Goal: Information Seeking & Learning: Compare options

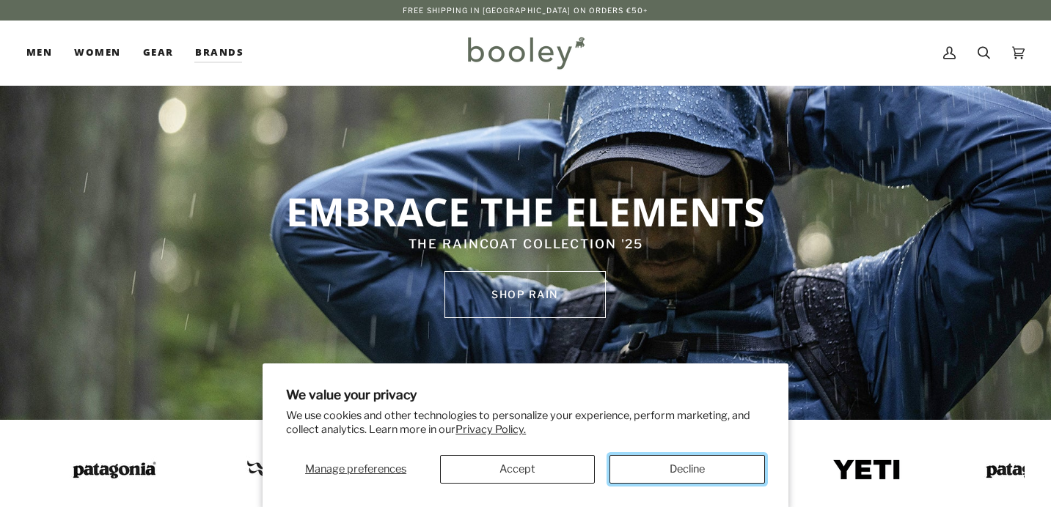
click at [719, 458] on button "Decline" at bounding box center [686, 469] width 155 height 29
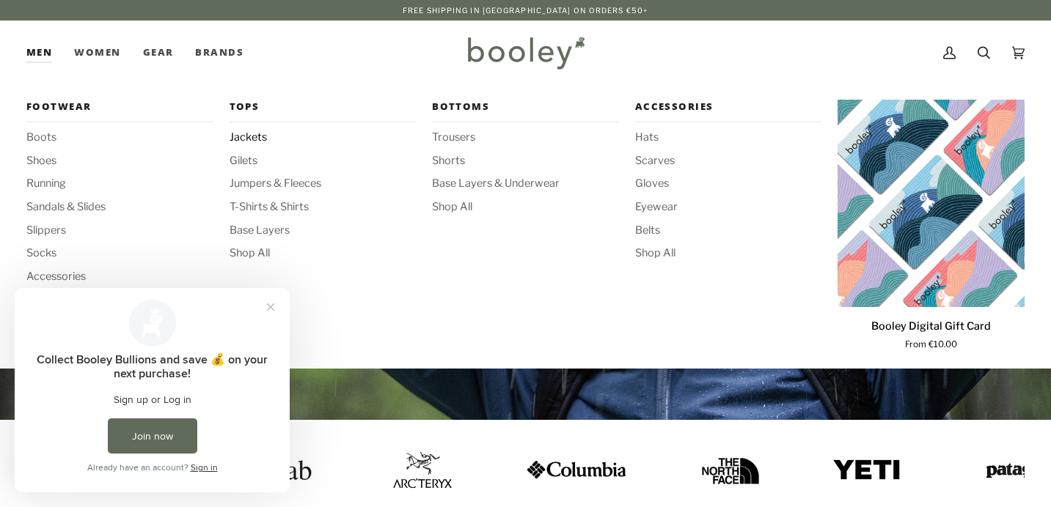
click at [255, 140] on span "Jackets" at bounding box center [323, 138] width 187 height 16
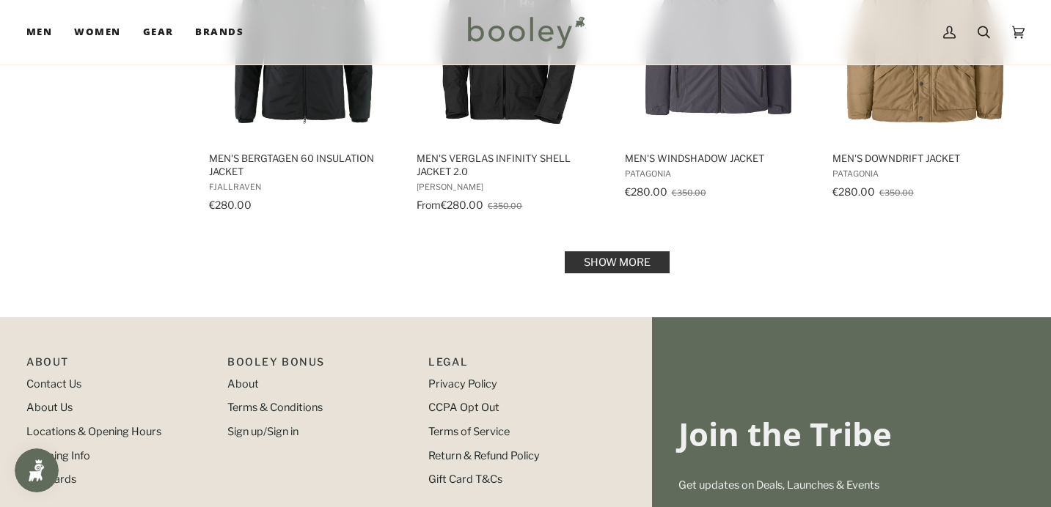
scroll to position [1588, 0]
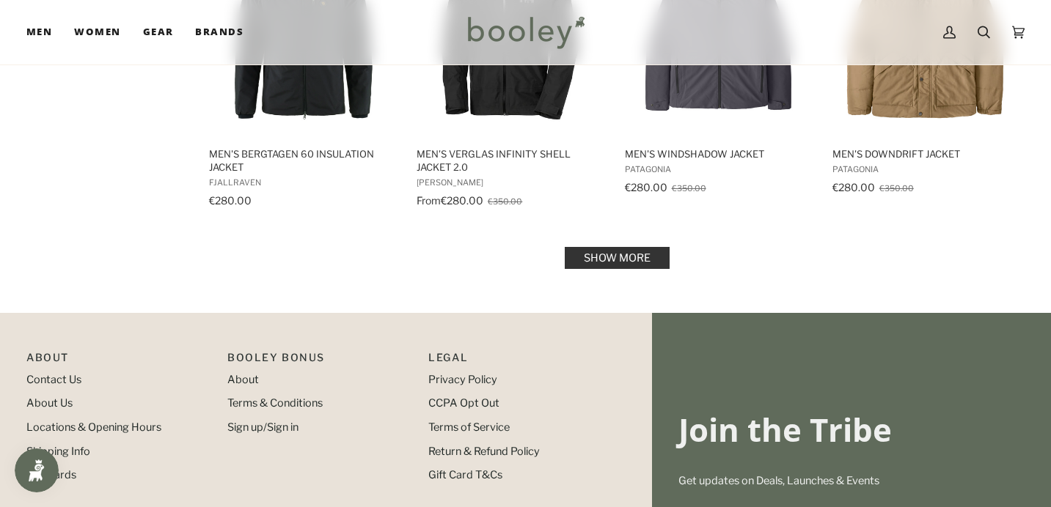
click at [612, 254] on link "Show more" at bounding box center [617, 258] width 105 height 22
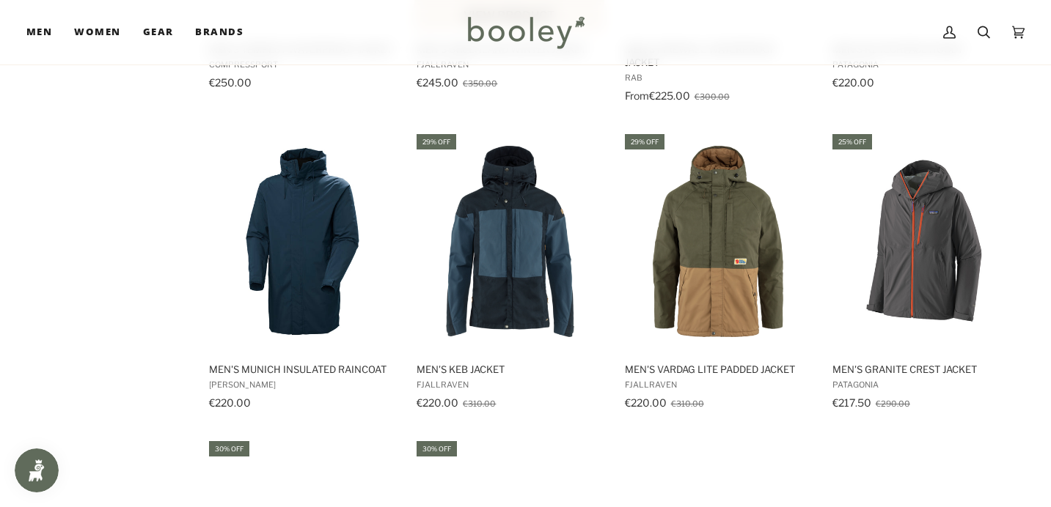
scroll to position [2339, 0]
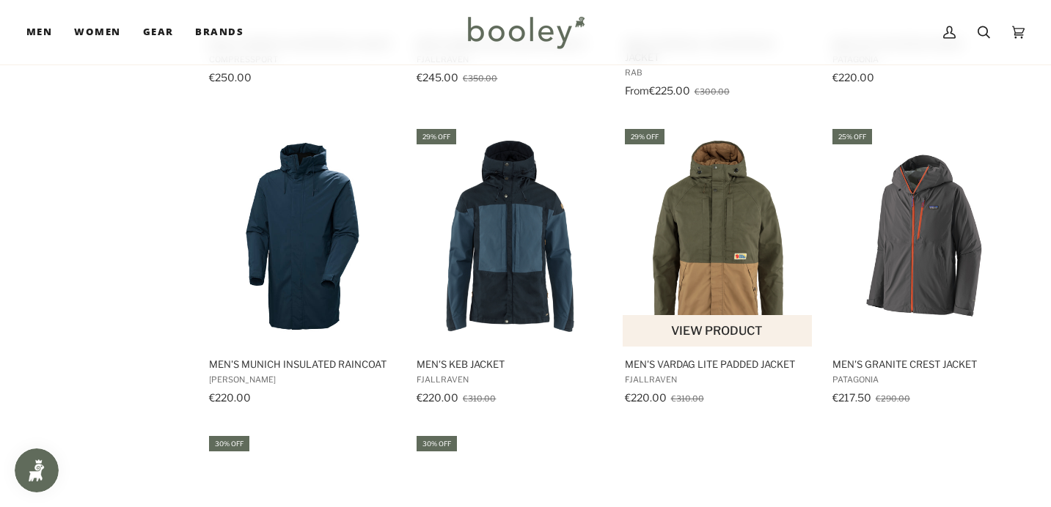
click at [707, 227] on img "Men's Vardag Lite Padded Jacket" at bounding box center [718, 236] width 191 height 191
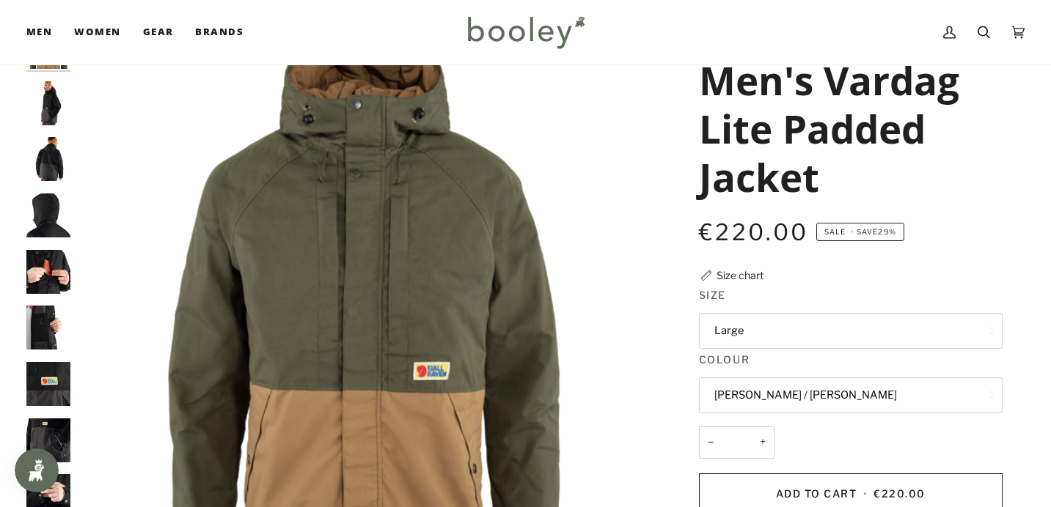
scroll to position [73, 0]
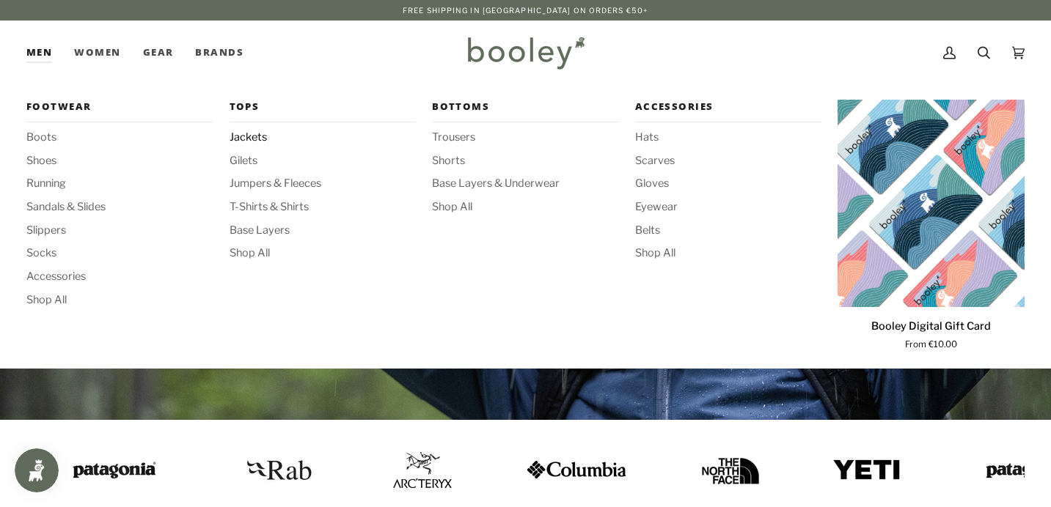
click at [258, 140] on span "Jackets" at bounding box center [323, 138] width 187 height 16
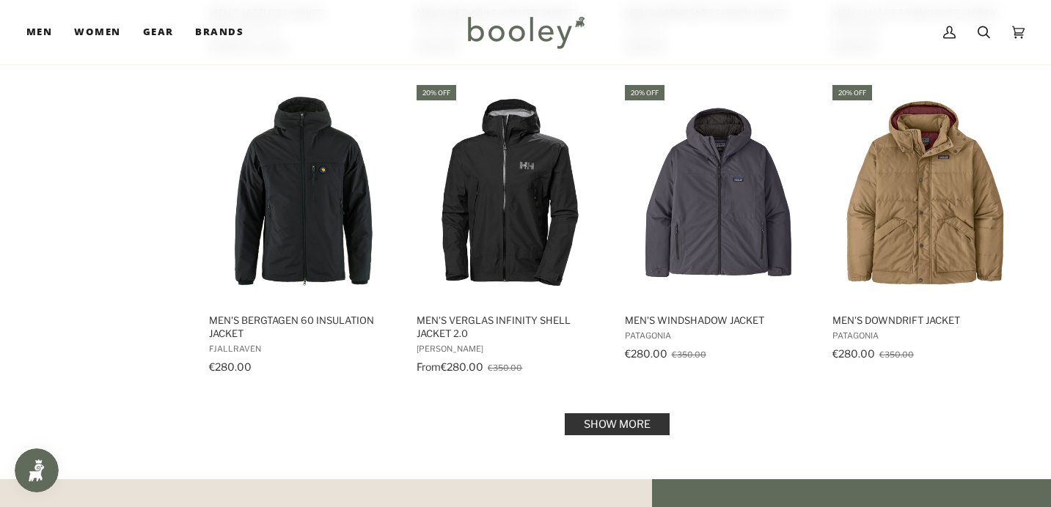
scroll to position [1451, 0]
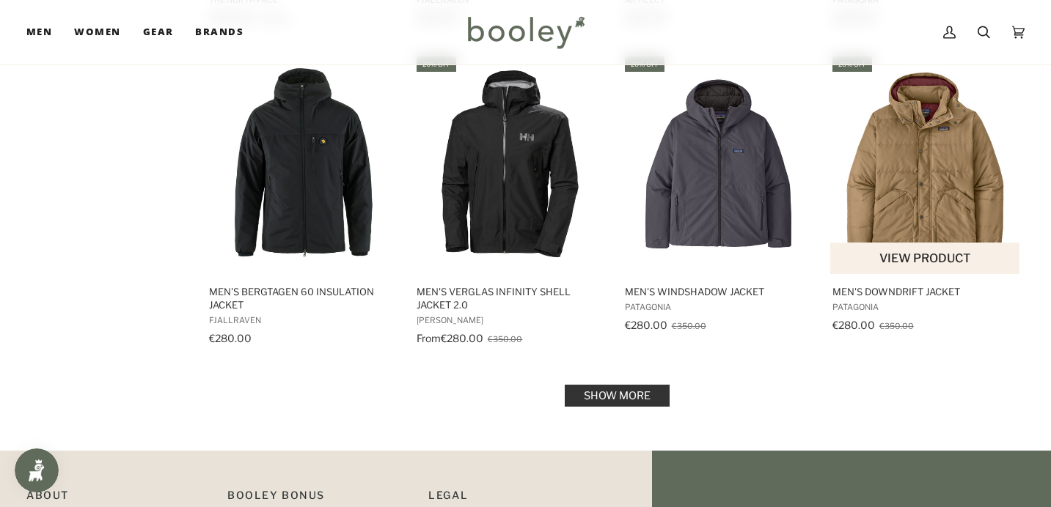
click at [923, 195] on img "Men's Downdrift Jacket" at bounding box center [925, 163] width 191 height 191
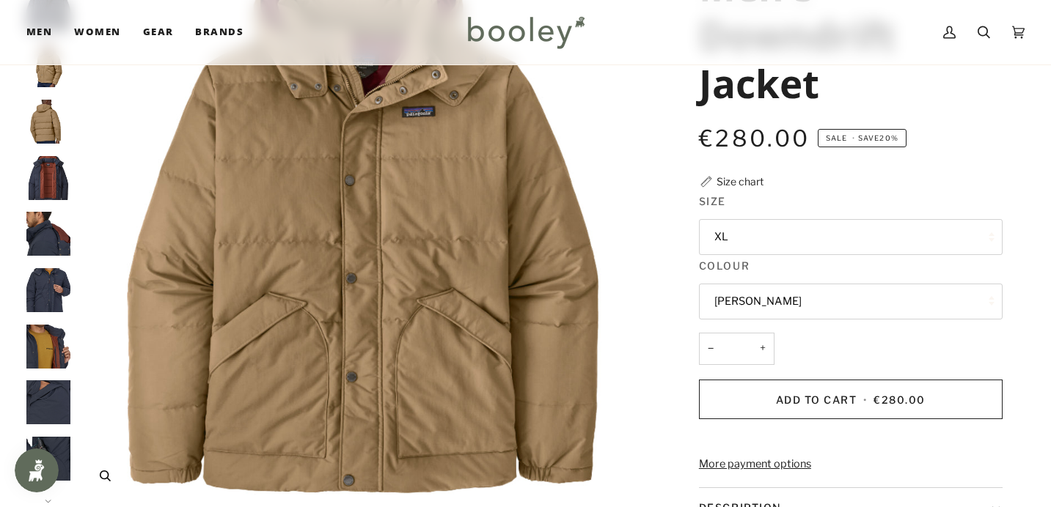
scroll to position [153, 0]
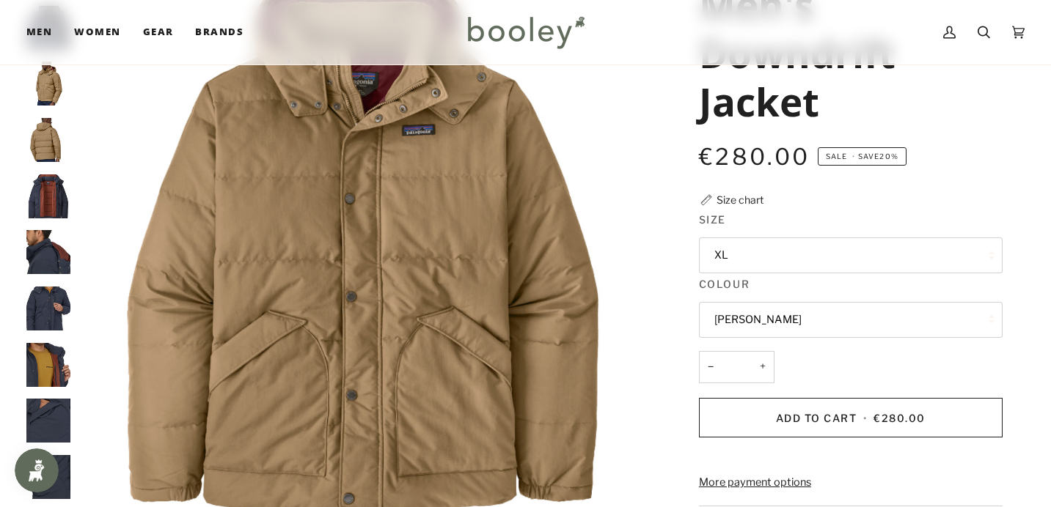
click at [49, 197] on img "Patagonia Men's Downdrift Jacket - Booley Galway" at bounding box center [48, 197] width 44 height 44
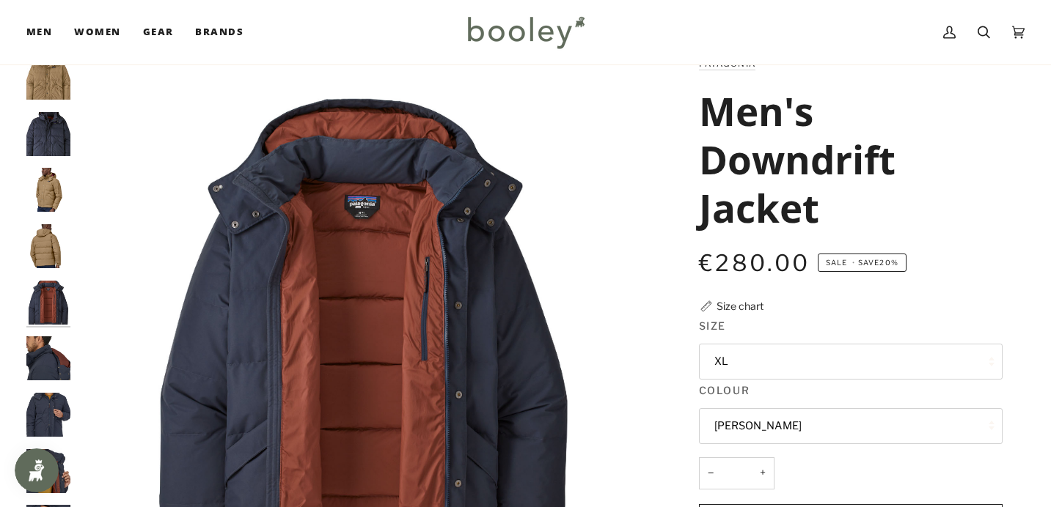
scroll to position [29, 0]
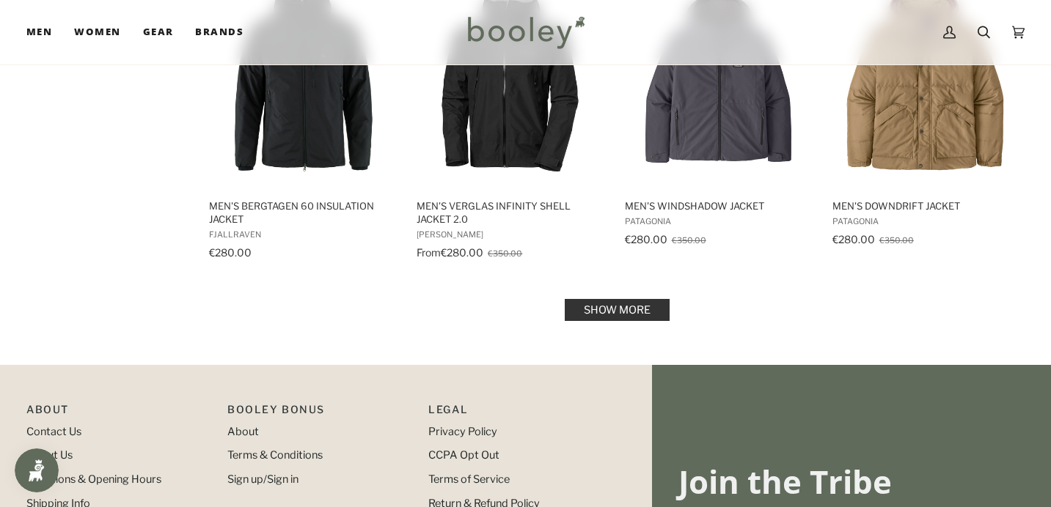
scroll to position [1533, 0]
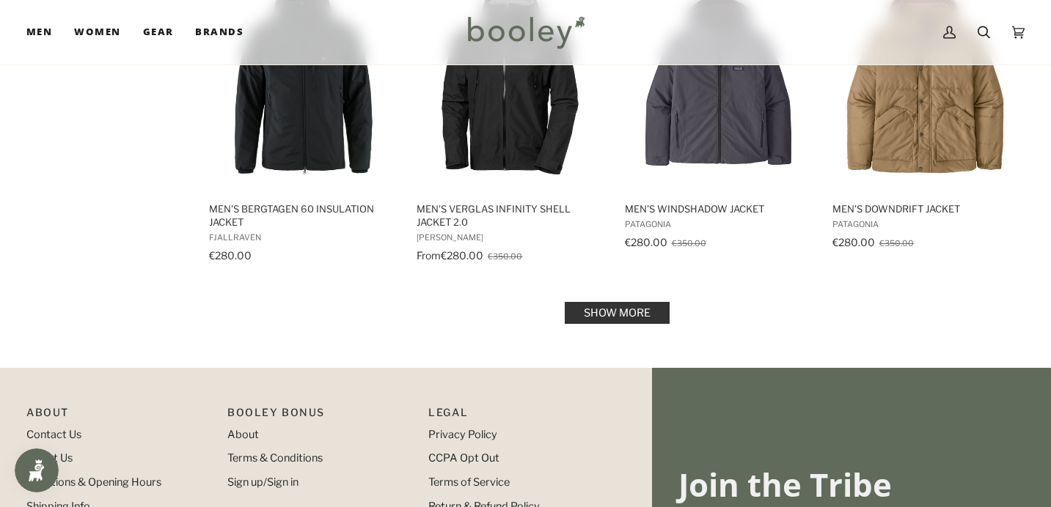
click at [603, 323] on link "Show more" at bounding box center [617, 313] width 105 height 22
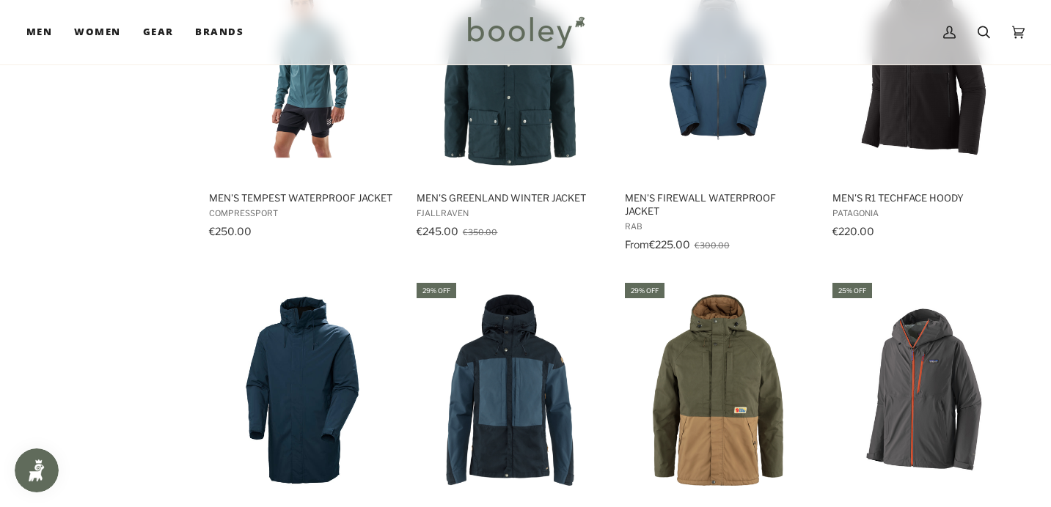
scroll to position [2039, 0]
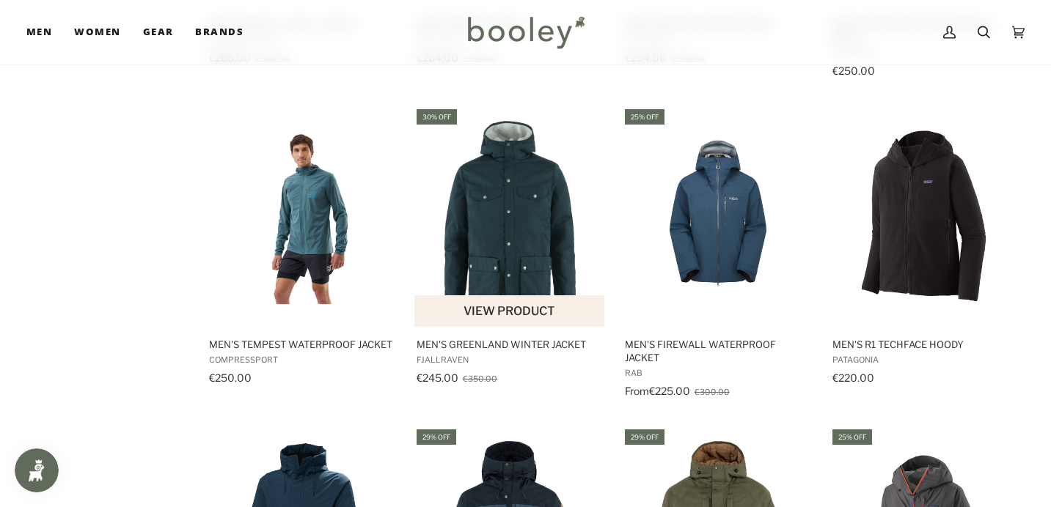
click at [520, 236] on img "Men's Greenland Winter Jacket" at bounding box center [509, 216] width 191 height 191
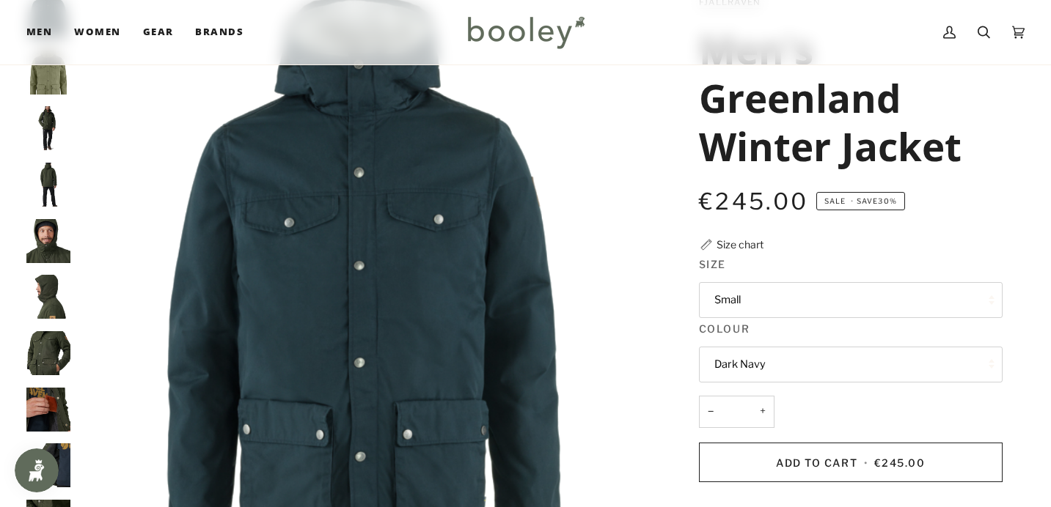
scroll to position [110, 0]
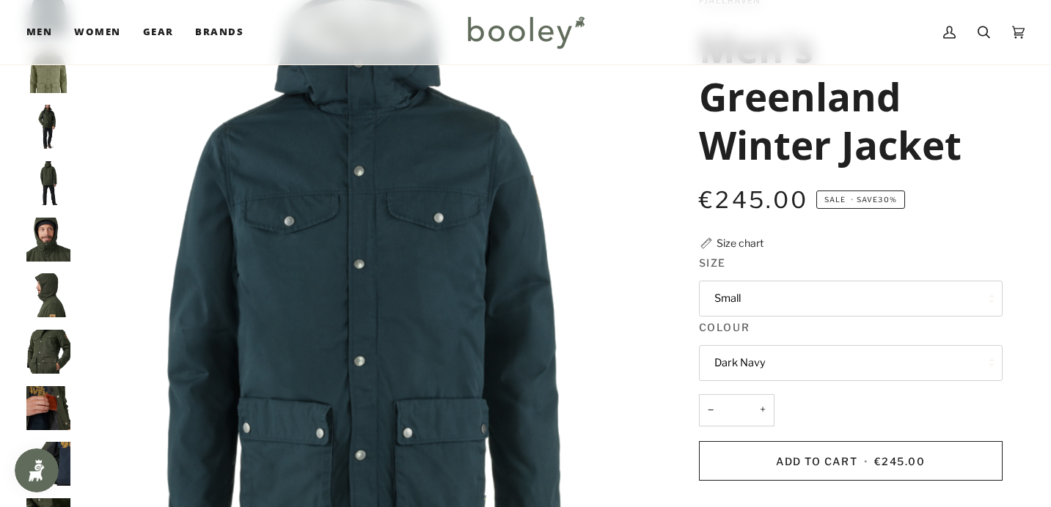
click at [43, 245] on img "Fjallraven Men's Greenland Winter Jacket - Booley Galway" at bounding box center [48, 240] width 44 height 44
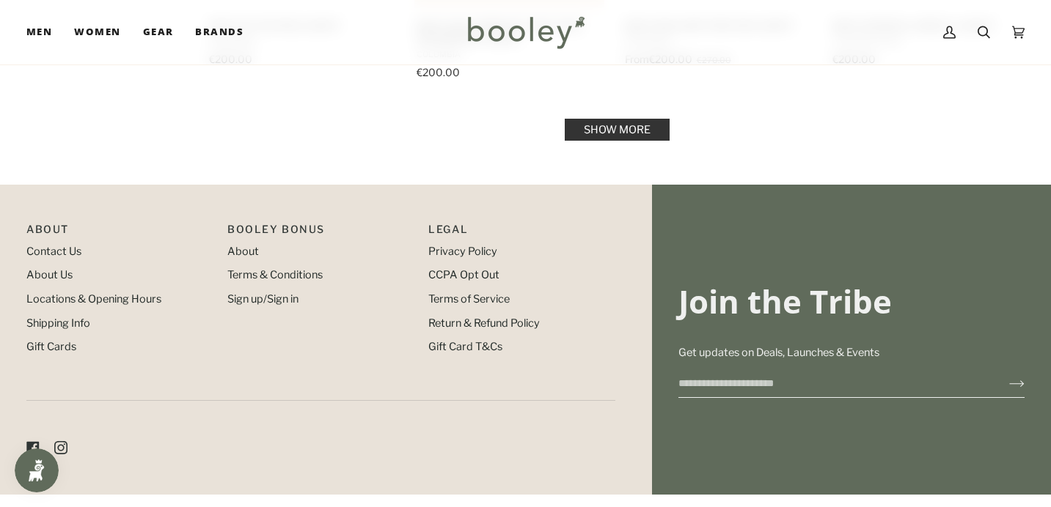
scroll to position [3317, 0]
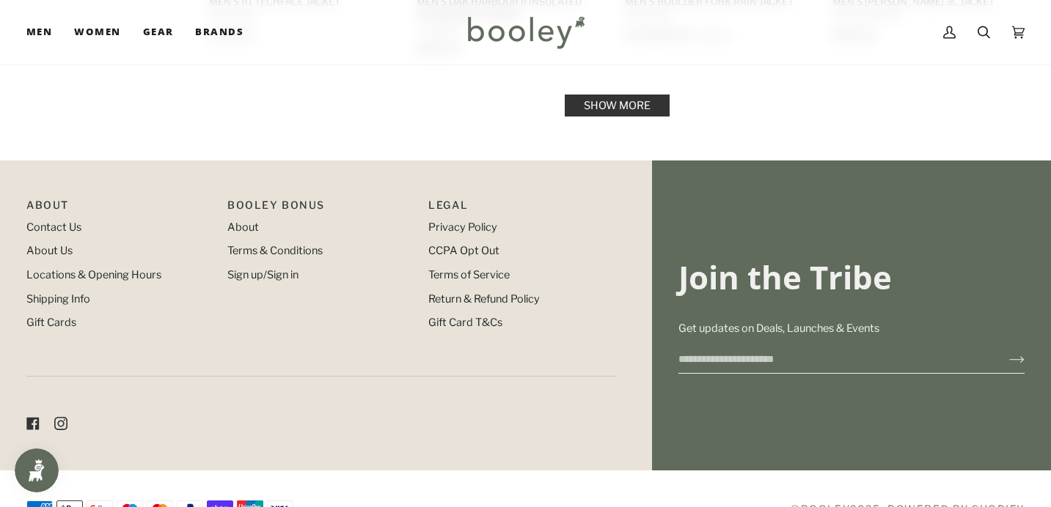
click at [612, 111] on link "Show more" at bounding box center [617, 106] width 105 height 22
